Goal: Transaction & Acquisition: Book appointment/travel/reservation

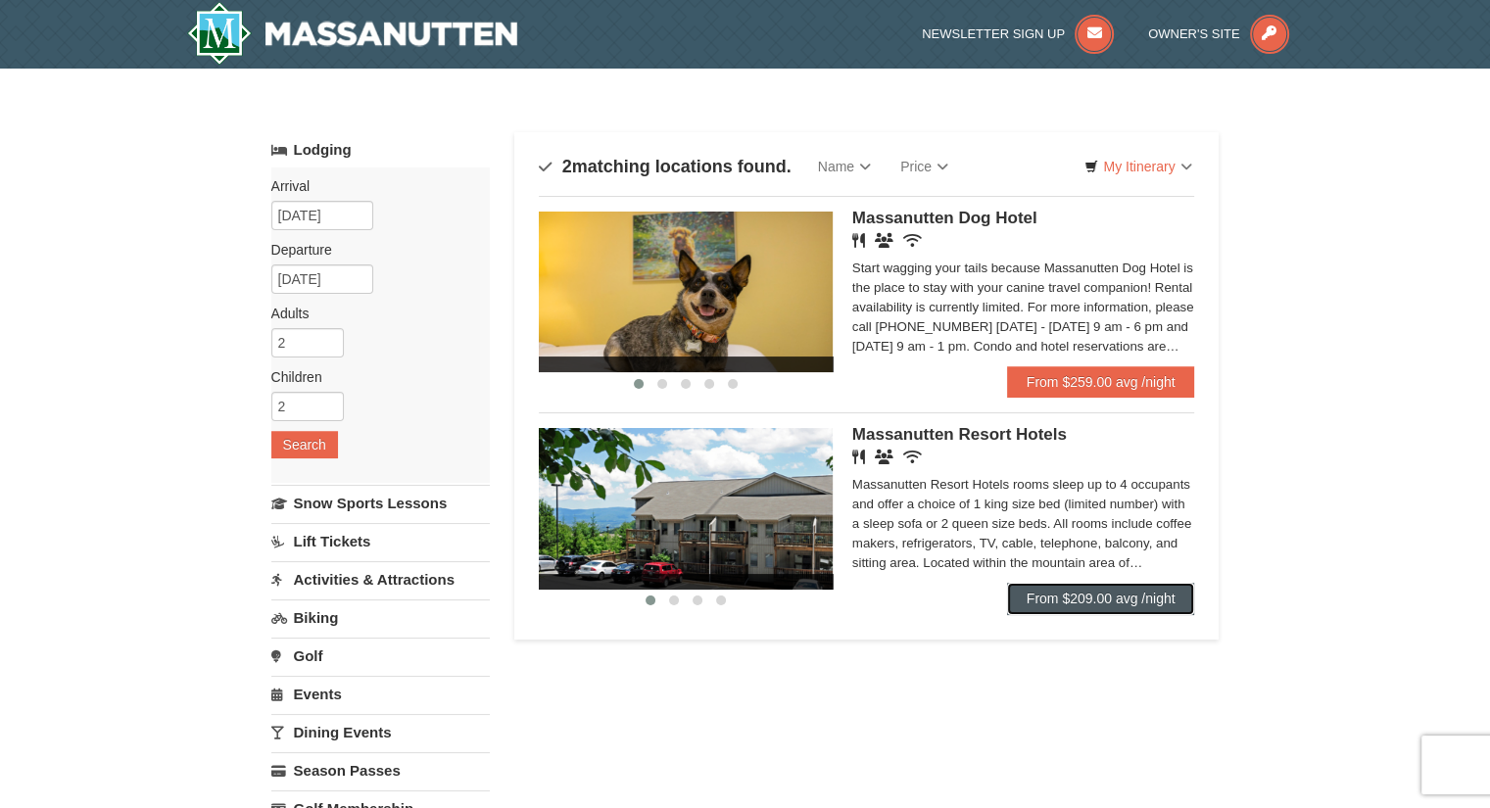
click at [1096, 595] on link "From $209.00 avg /night" at bounding box center [1101, 598] width 188 height 31
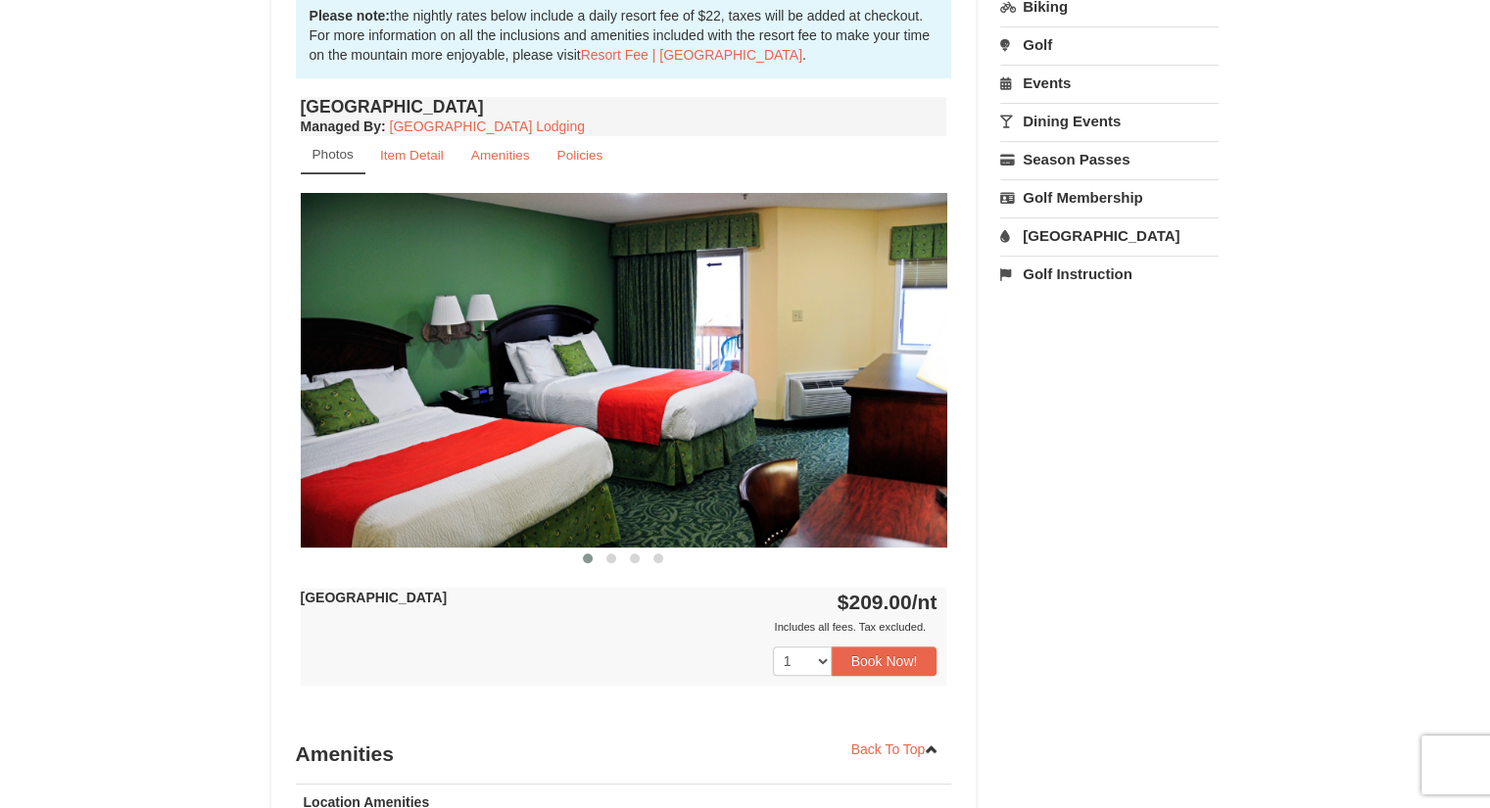
scroll to position [697, 0]
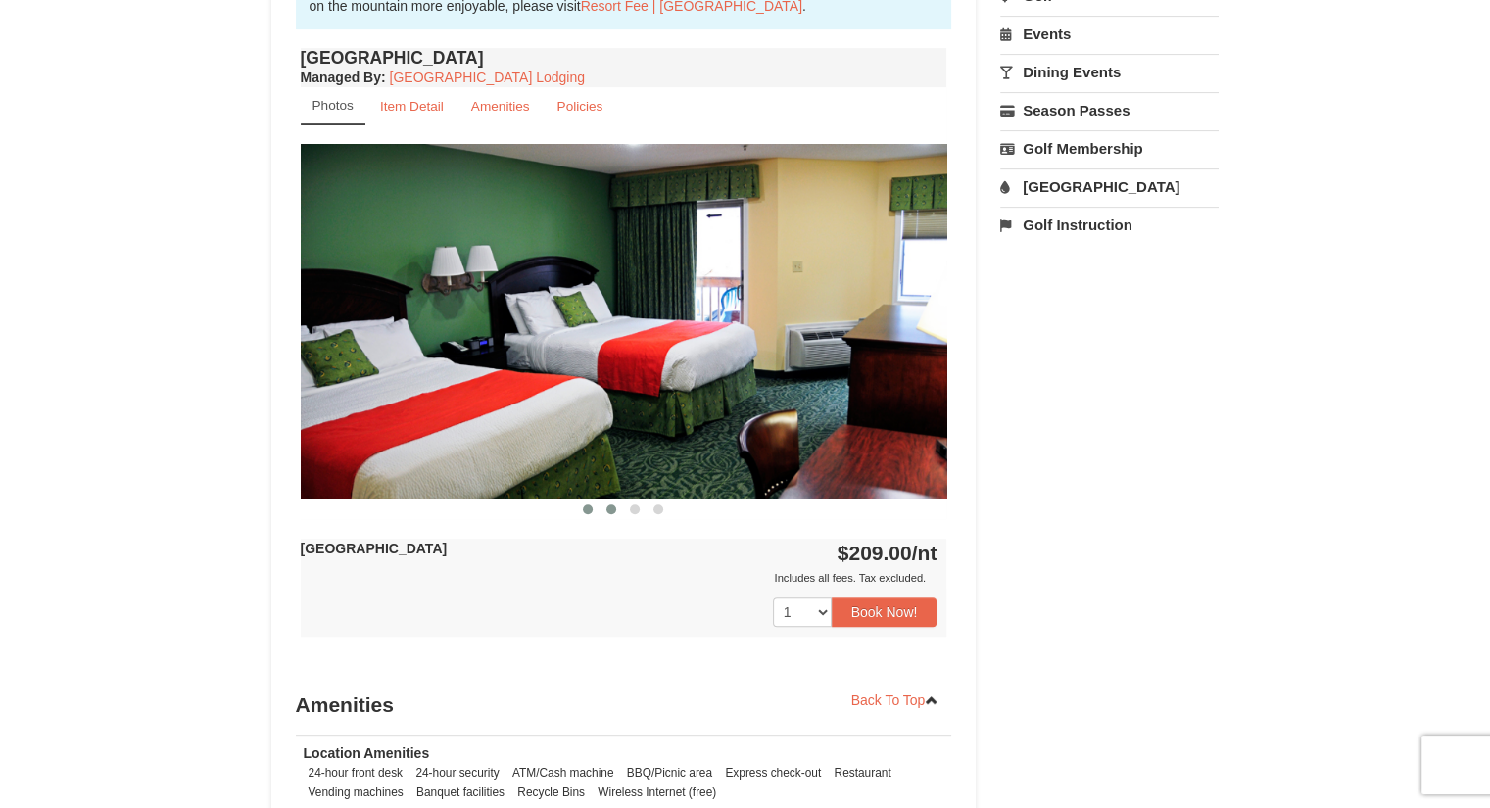
click at [609, 504] on span at bounding box center [611, 509] width 10 height 10
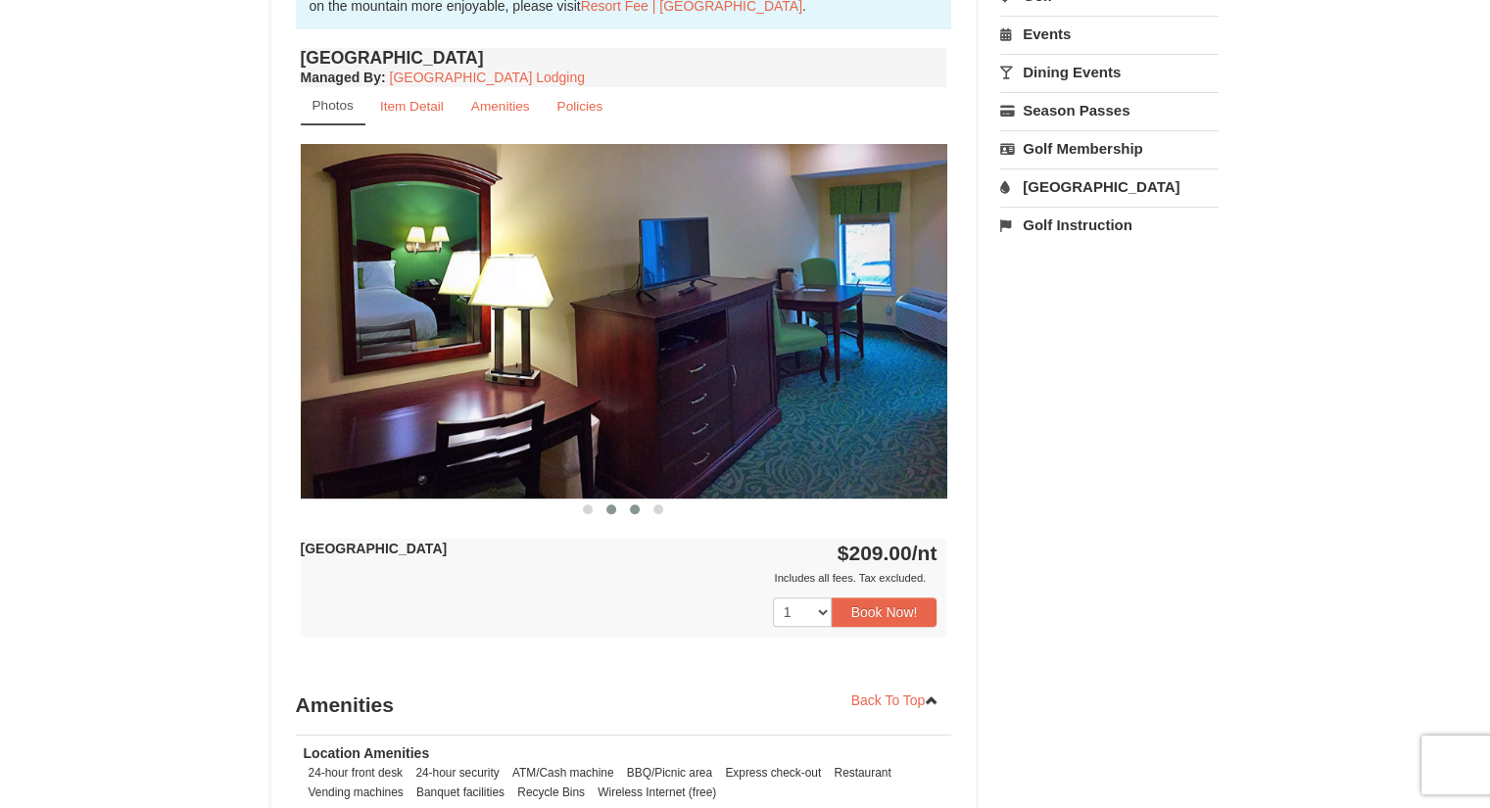
click at [639, 503] on button at bounding box center [635, 510] width 24 height 20
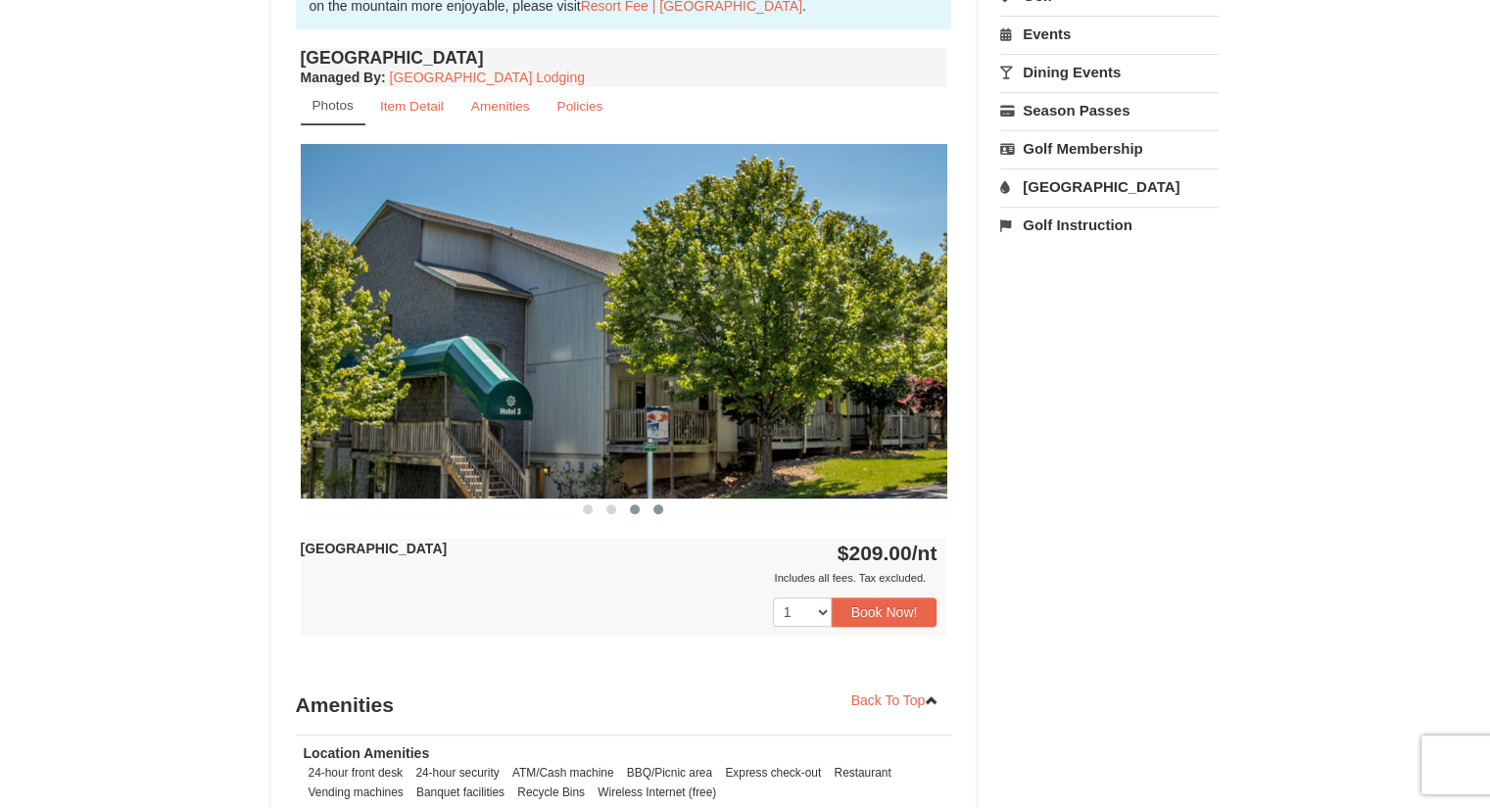
click at [660, 504] on span at bounding box center [658, 509] width 10 height 10
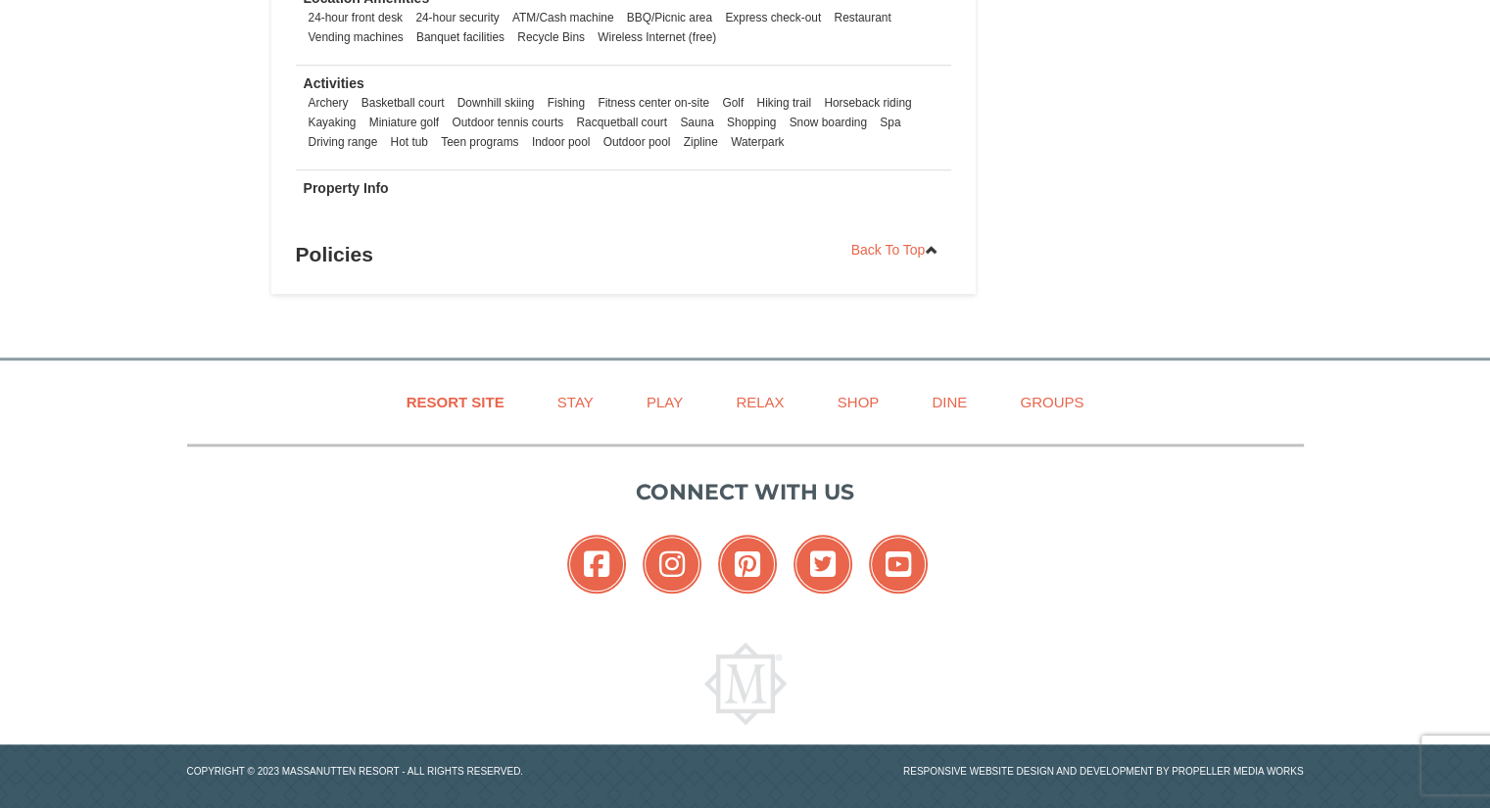
scroll to position [0, 0]
